Goal: Information Seeking & Learning: Learn about a topic

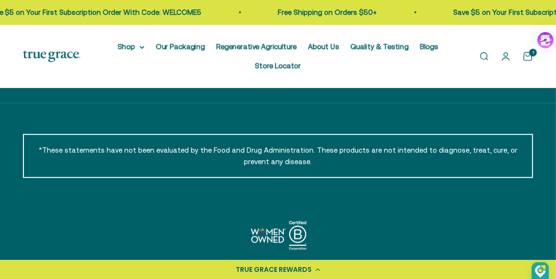
scroll to position [365, 0]
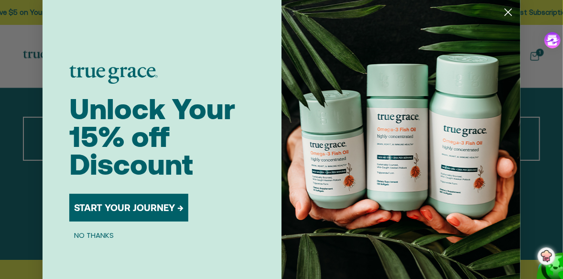
click at [505, 13] on icon "Close dialog" at bounding box center [508, 12] width 7 height 7
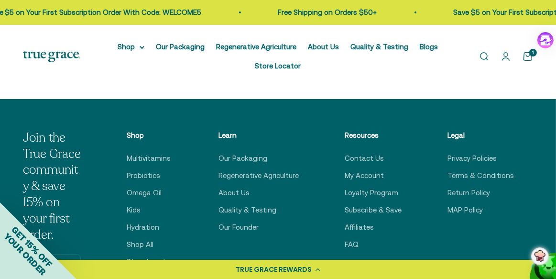
scroll to position [72, 0]
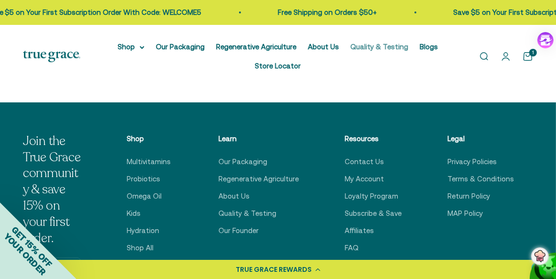
click at [384, 44] on link "Quality & Testing" at bounding box center [379, 47] width 58 height 8
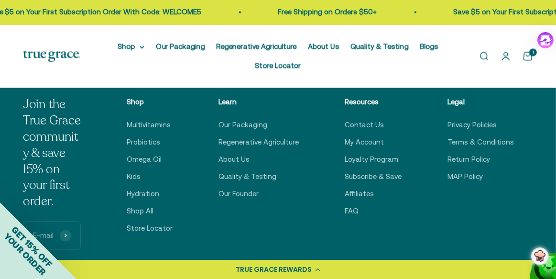
scroll to position [1382, 0]
